Goal: Task Accomplishment & Management: Use online tool/utility

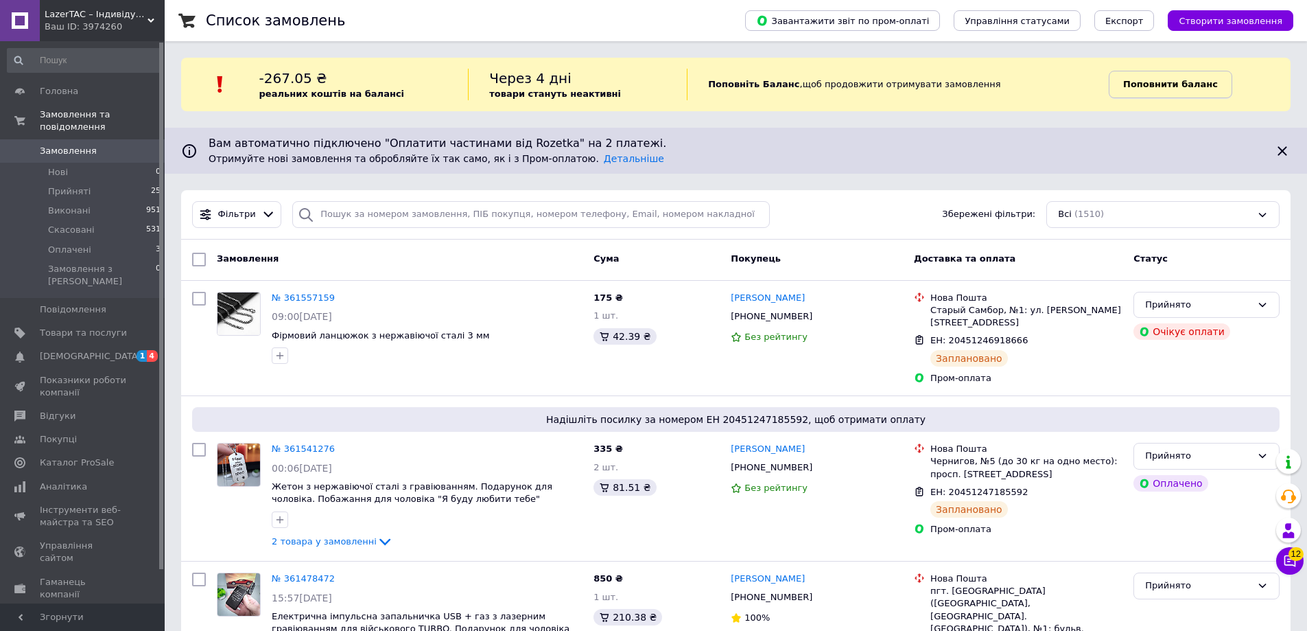
click at [1165, 87] on b "Поповнити баланс" at bounding box center [1171, 84] width 95 height 10
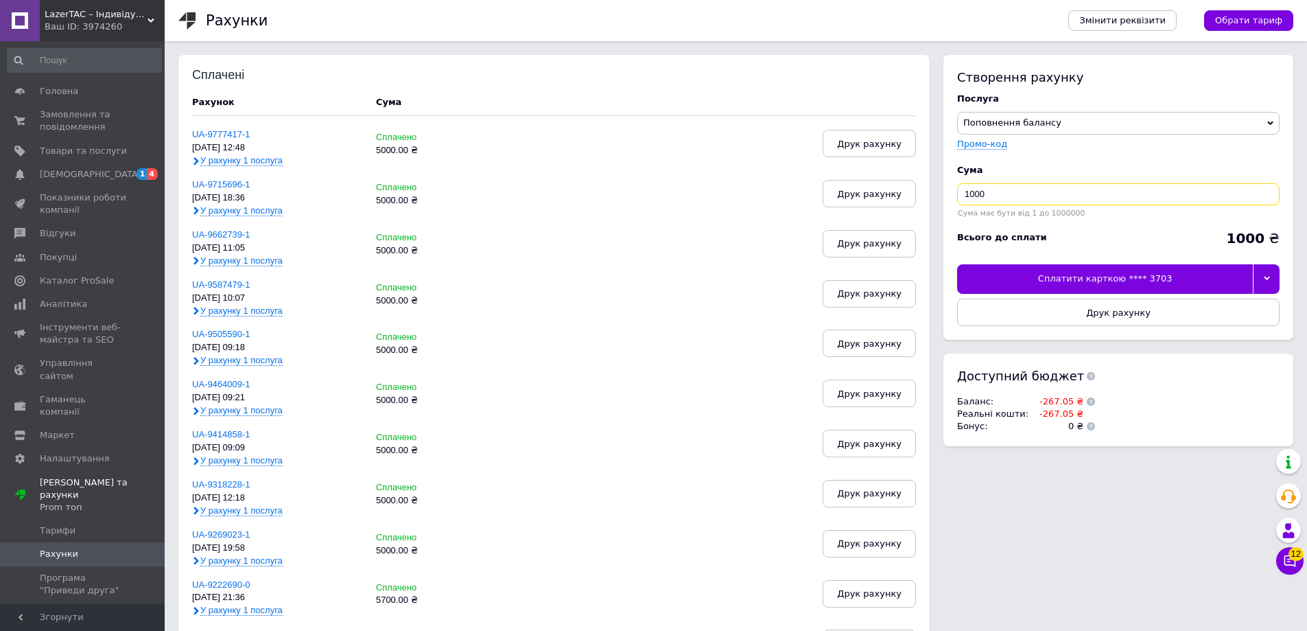
click at [981, 194] on input "1000" at bounding box center [1118, 194] width 323 height 22
type input "5000"
click at [1032, 313] on button "Друк рахунку" at bounding box center [1118, 312] width 323 height 27
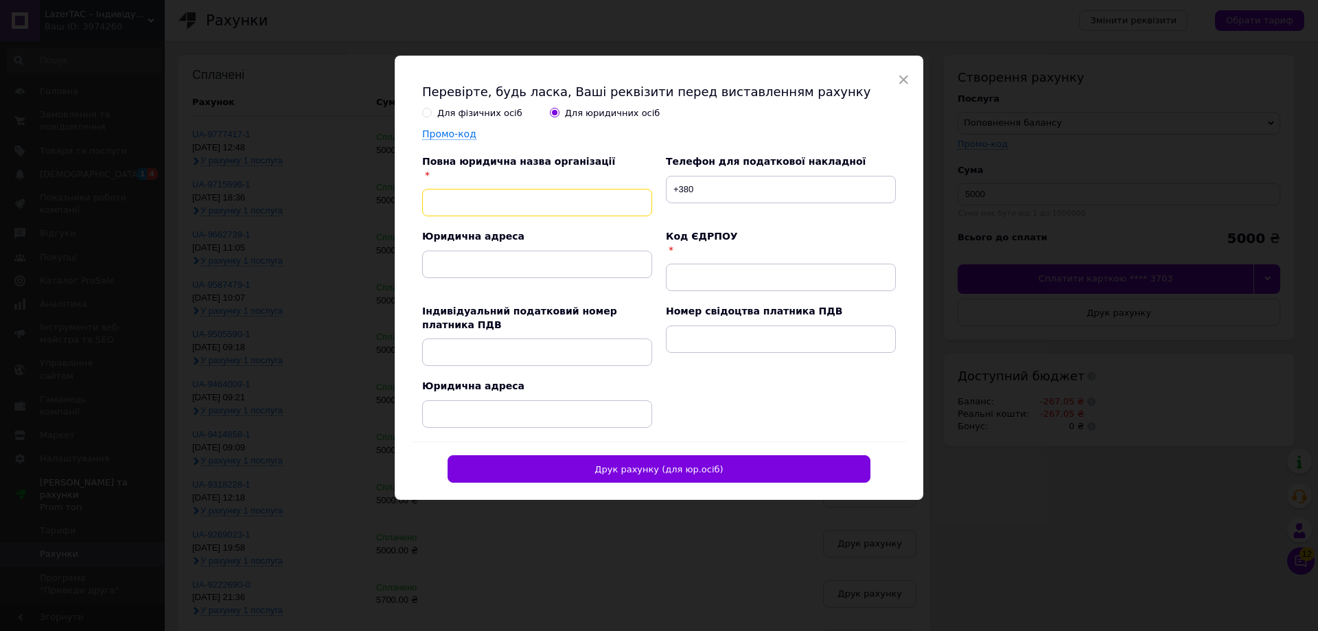
drag, startPoint x: 564, startPoint y: 202, endPoint x: 552, endPoint y: 212, distance: 16.1
click at [564, 202] on input "text" at bounding box center [537, 202] width 230 height 27
type input "ФОП [PERSON_NAME]"
click at [729, 281] on input "text" at bounding box center [781, 277] width 230 height 27
type input "3758709314"
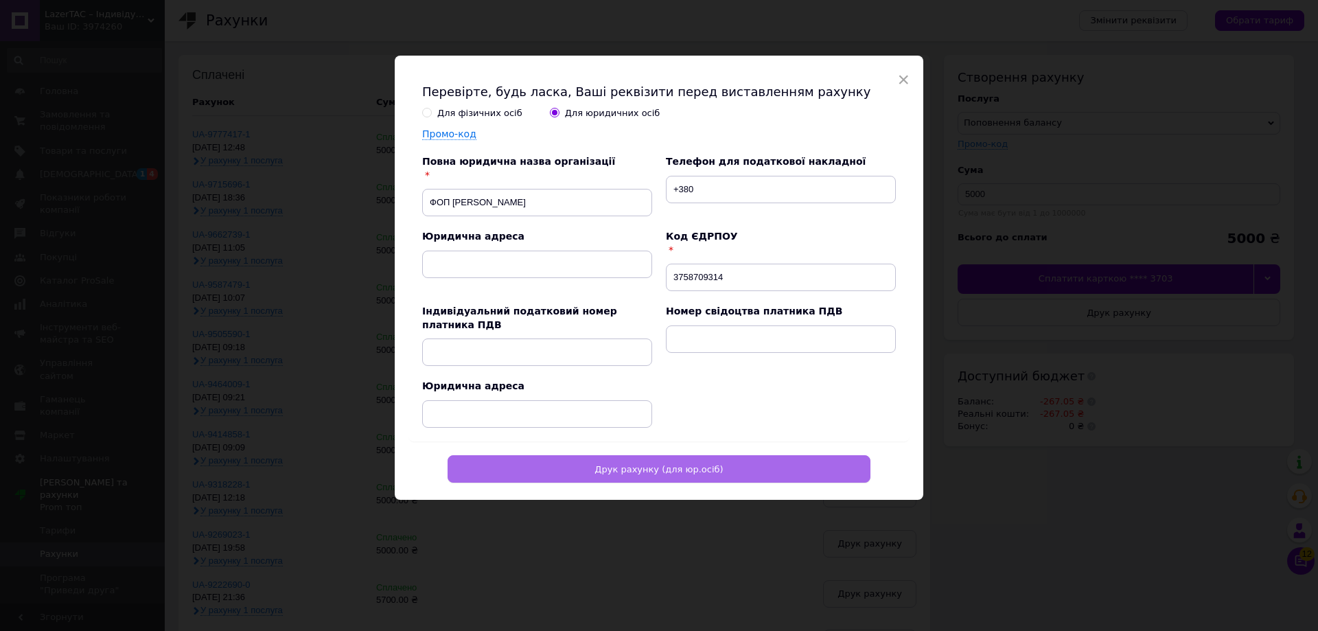
click at [745, 475] on button "Друк рахунку (для юр.осіб)" at bounding box center [659, 468] width 423 height 27
